Goal: Navigation & Orientation: Go to known website

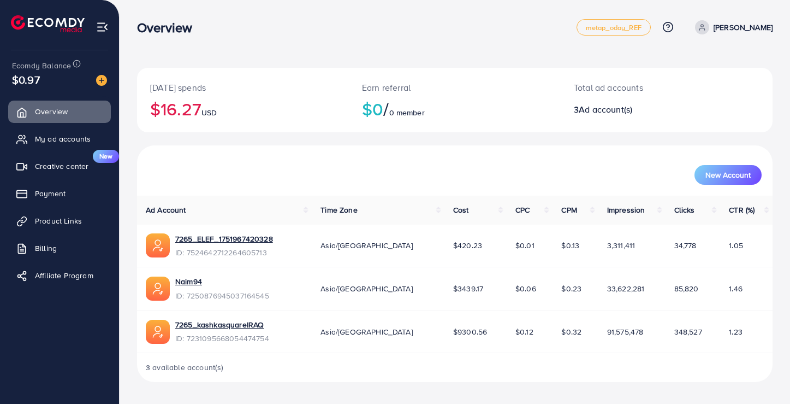
click at [348, 37] on div "Overview metap_oday_REF Help Center Contact Support Plans and Pricing Term and …" at bounding box center [455, 27] width 636 height 31
click at [50, 141] on span "My ad accounts" at bounding box center [66, 138] width 56 height 11
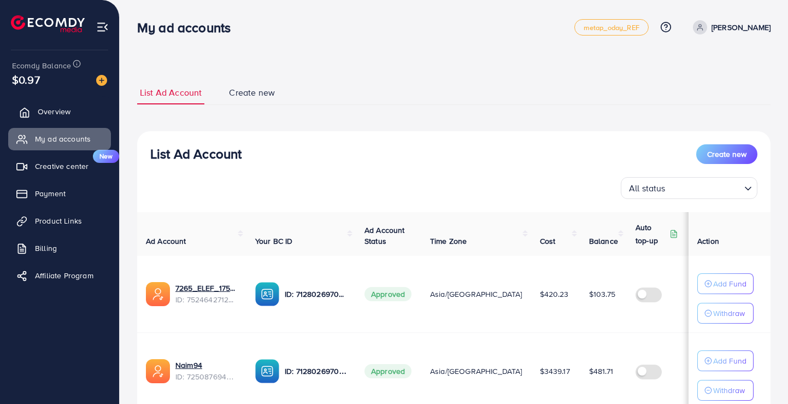
click at [58, 117] on link "Overview" at bounding box center [59, 112] width 103 height 22
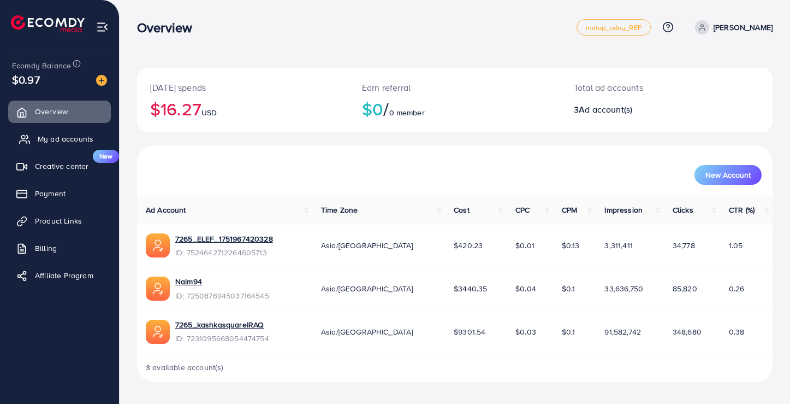
click at [57, 137] on span "My ad accounts" at bounding box center [66, 138] width 56 height 11
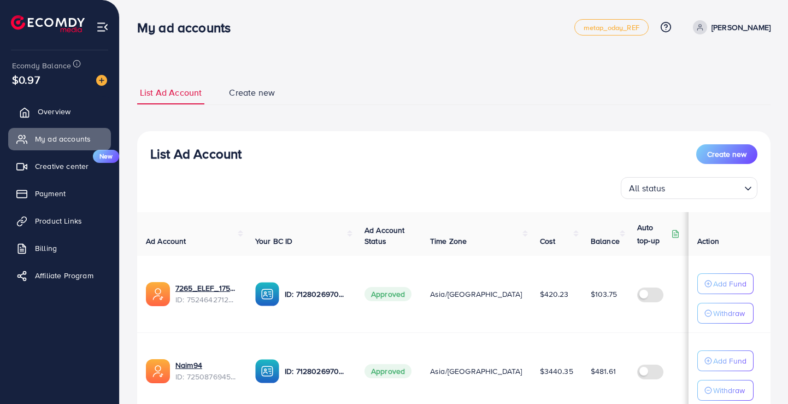
click at [54, 115] on span "Overview" at bounding box center [54, 111] width 33 height 11
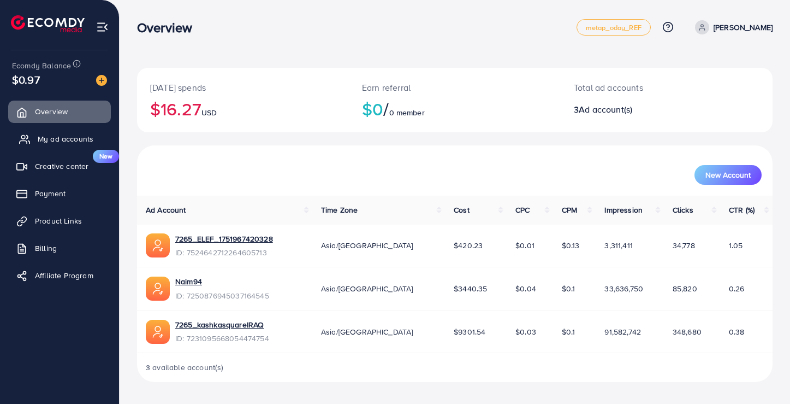
click at [52, 149] on link "My ad accounts" at bounding box center [59, 139] width 103 height 22
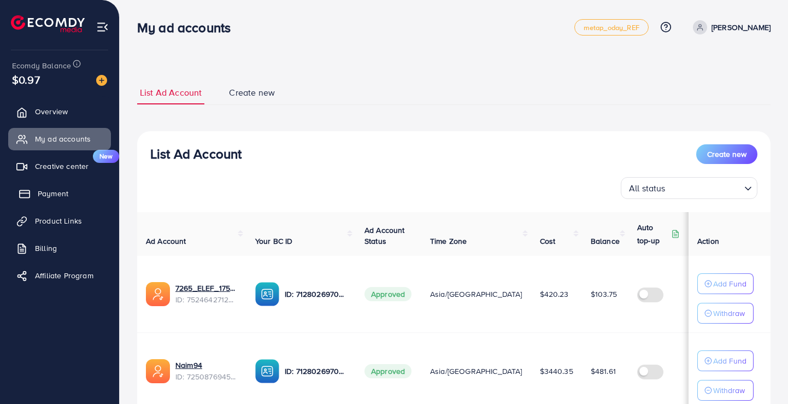
click at [38, 191] on span "Payment" at bounding box center [53, 193] width 31 height 11
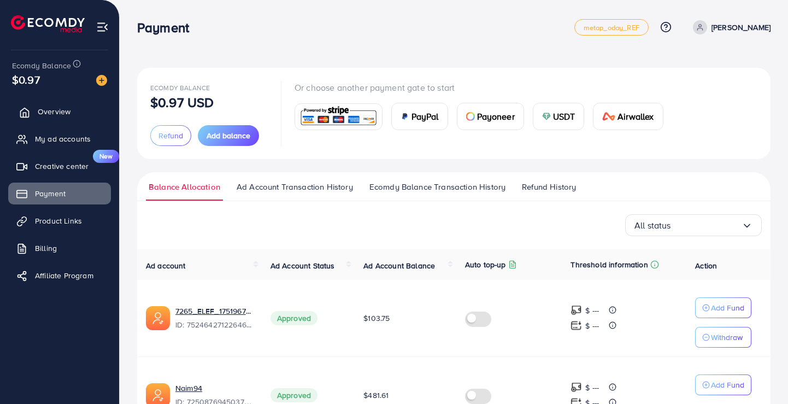
click at [51, 108] on span "Overview" at bounding box center [54, 111] width 33 height 11
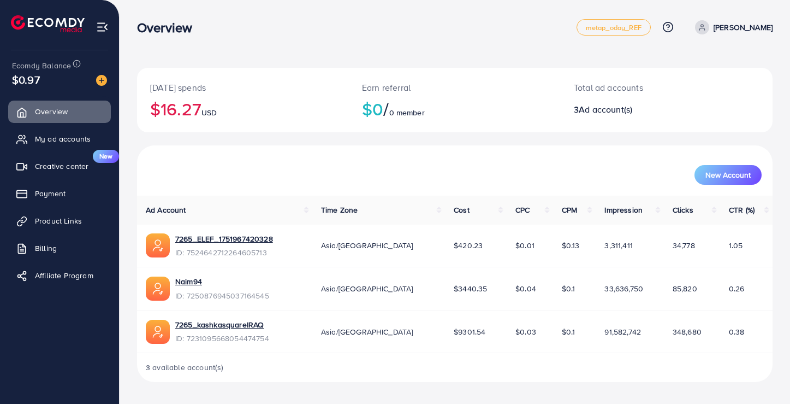
click at [90, 91] on div "Ecomdy Balance $0.97" at bounding box center [60, 73] width 102 height 46
click at [99, 88] on div "Ecomdy Balance $0.97" at bounding box center [60, 73] width 102 height 46
